Goal: Register for event/course

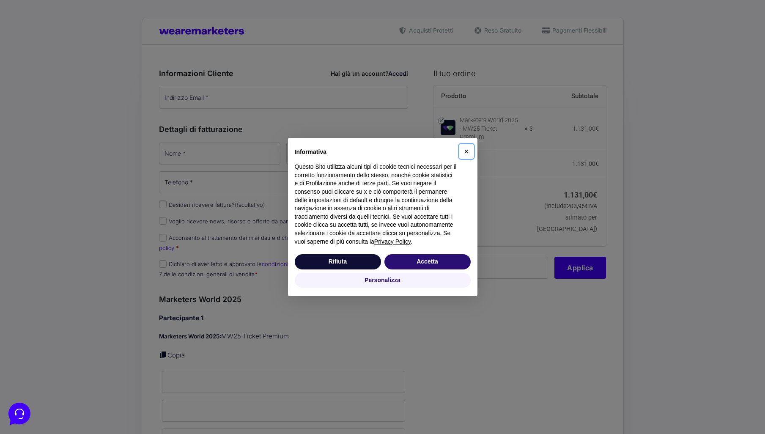
click at [465, 153] on span "×" at bounding box center [466, 151] width 5 height 9
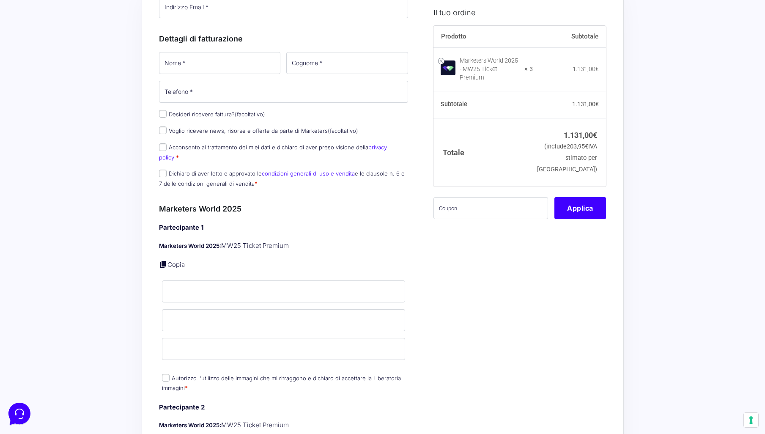
scroll to position [91, 0]
drag, startPoint x: 174, startPoint y: 245, endPoint x: 167, endPoint y: 249, distance: 8.0
click at [168, 248] on div "Partecipante 1 Marketers World 2025: MW25 Ticket Premium Copia Nome * Cognome *…" at bounding box center [283, 307] width 249 height 171
click at [167, 249] on div "Partecipante 1 Marketers World 2025: MW25 Ticket Premium Copia Nome * Cognome *…" at bounding box center [283, 307] width 249 height 171
click at [166, 259] on link at bounding box center [163, 263] width 8 height 8
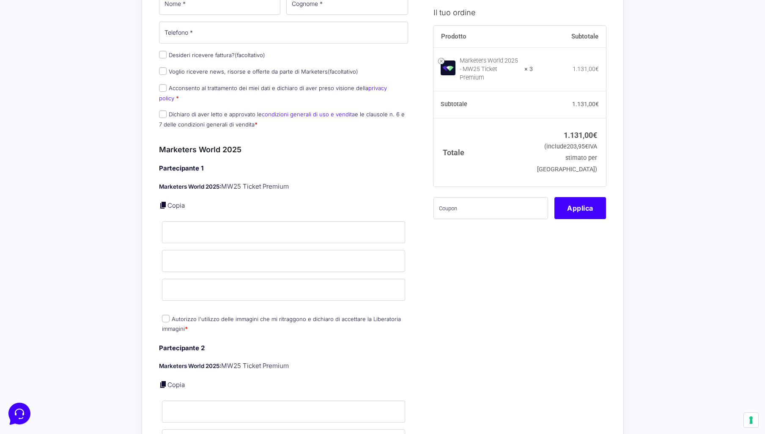
scroll to position [153, 0]
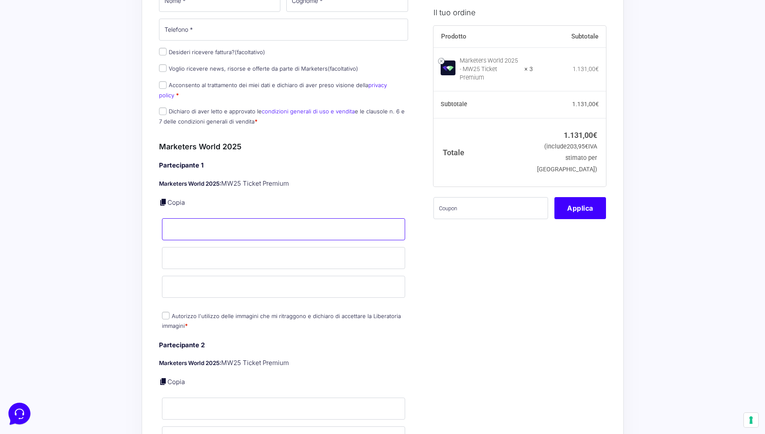
click at [291, 222] on input "Nome *" at bounding box center [283, 229] width 243 height 22
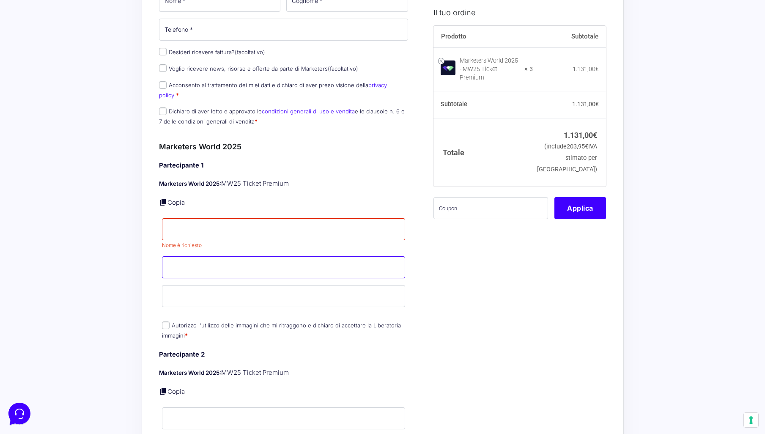
click at [254, 256] on input "Cognome *" at bounding box center [283, 267] width 243 height 22
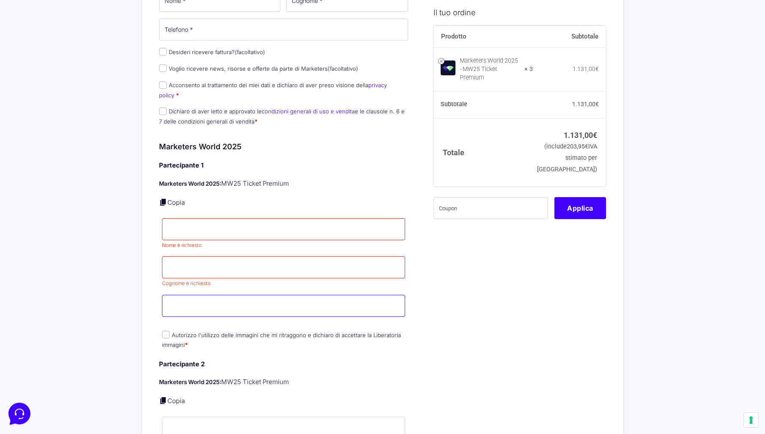
click at [238, 293] on p "Email *" at bounding box center [283, 305] width 249 height 25
click at [239, 295] on input "Email *" at bounding box center [283, 306] width 243 height 22
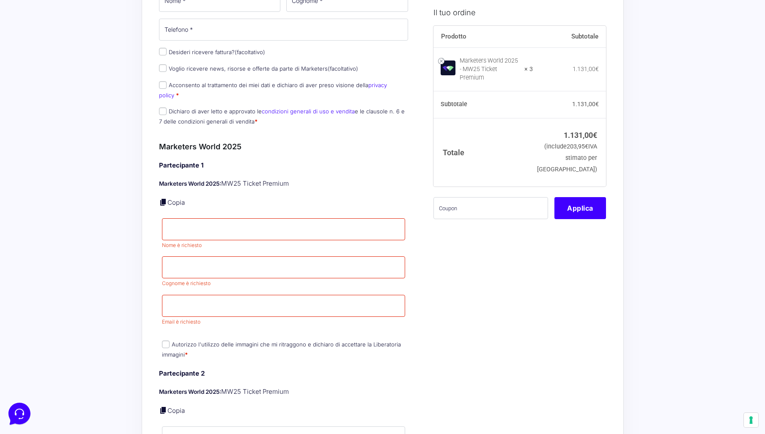
click at [242, 272] on p "Cognome * Cognome è richiesto" at bounding box center [283, 272] width 249 height 34
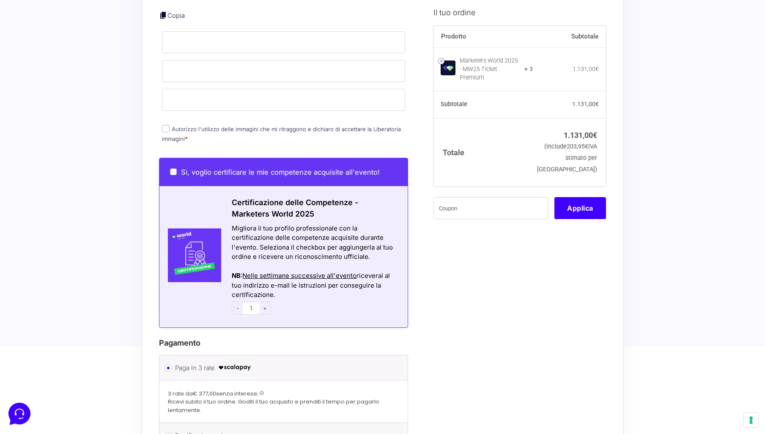
scroll to position [732, 0]
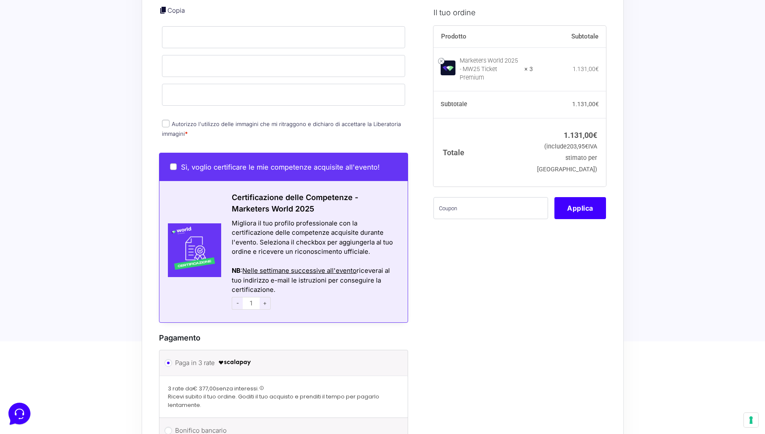
click at [266, 297] on span "+" at bounding box center [265, 303] width 11 height 13
type input "3"
click at [295, 295] on div "- 3 +" at bounding box center [314, 303] width 165 height 17
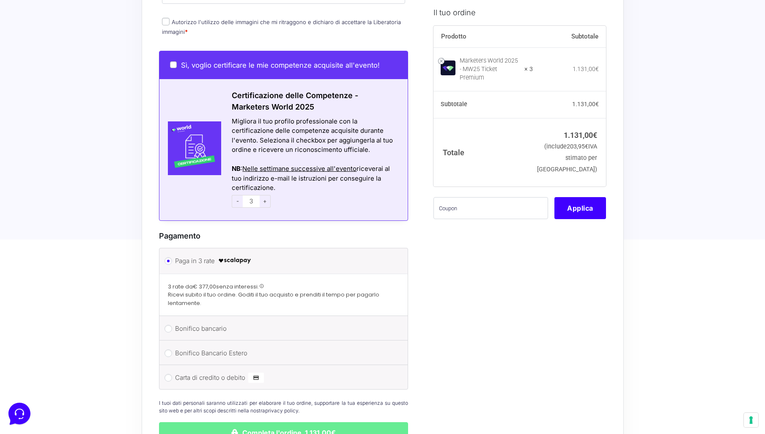
scroll to position [838, 0]
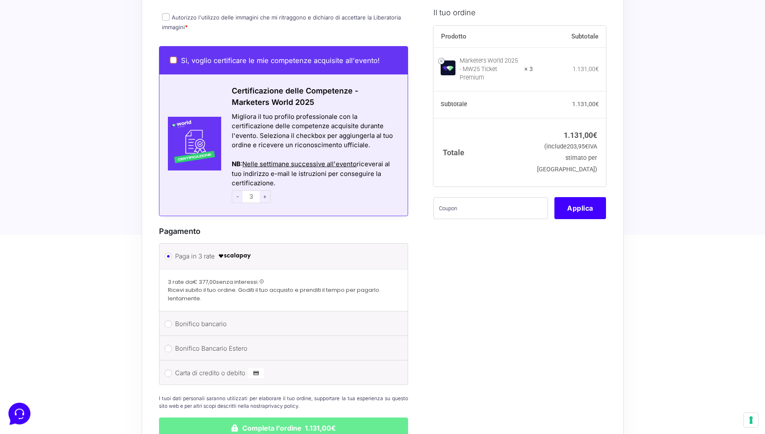
click at [175, 57] on input "Sì, voglio certificare le mie competenze acquisite all'evento!" at bounding box center [173, 60] width 7 height 7
checkbox input "true"
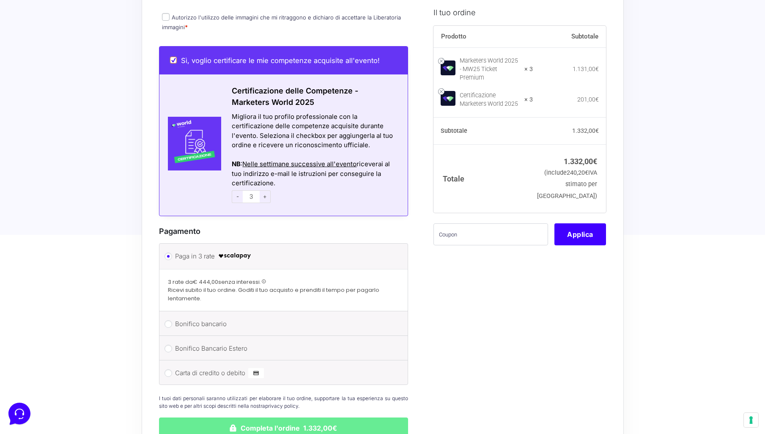
click at [175, 57] on input "Sì, voglio certificare le mie competenze acquisite all'evento!" at bounding box center [173, 60] width 7 height 7
checkbox input "false"
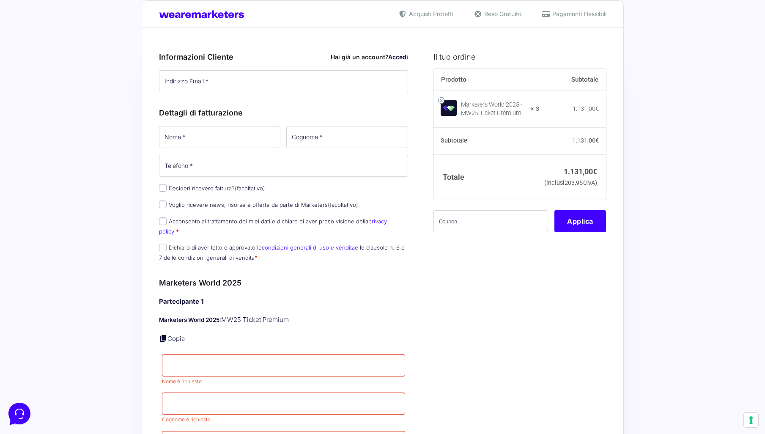
scroll to position [0, 0]
